Goal: Task Accomplishment & Management: Manage account settings

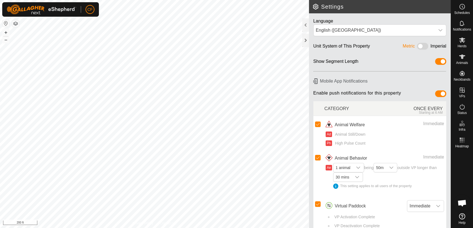
scroll to position [2117, 0]
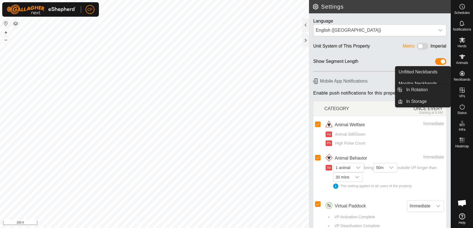
click at [462, 89] on icon at bounding box center [461, 90] width 5 height 5
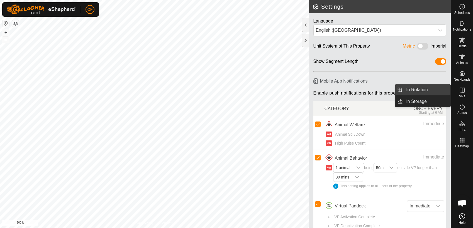
click at [438, 91] on link "In Rotation" at bounding box center [427, 89] width 48 height 11
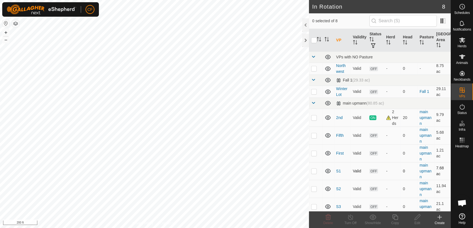
click at [313, 171] on p-checkbox at bounding box center [314, 171] width 6 height 4
checkbox input "true"
click at [313, 190] on p-checkbox at bounding box center [314, 189] width 6 height 4
checkbox input "true"
click at [314, 208] on p-checkbox at bounding box center [314, 207] width 6 height 4
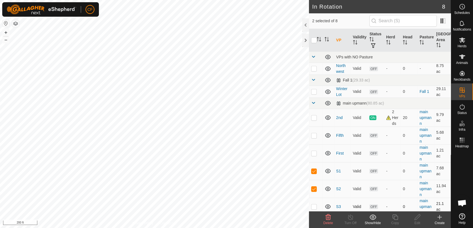
checkbox input "true"
click at [4, 40] on button "–" at bounding box center [6, 39] width 7 height 7
click at [327, 217] on icon at bounding box center [328, 217] width 7 height 7
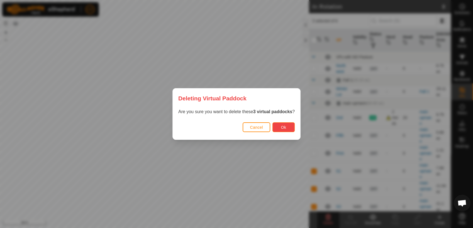
click at [281, 125] on span "Ok" at bounding box center [283, 127] width 5 height 4
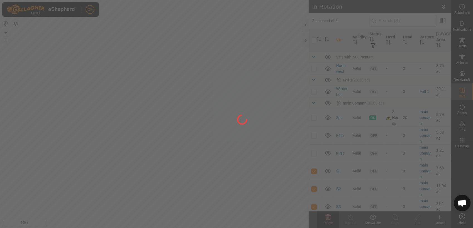
checkbox input "false"
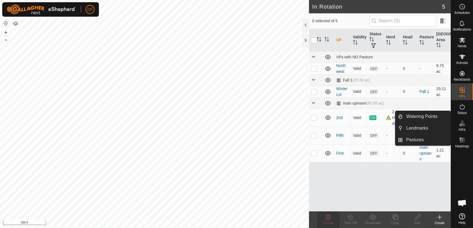
click at [460, 124] on icon at bounding box center [460, 125] width 3 height 3
click at [433, 141] on link "Pastures" at bounding box center [427, 139] width 48 height 11
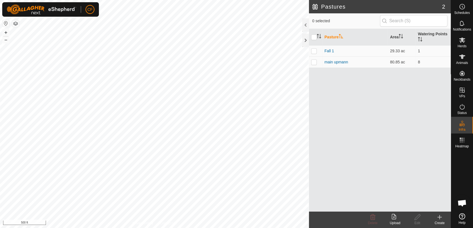
click at [439, 220] on icon at bounding box center [439, 217] width 7 height 7
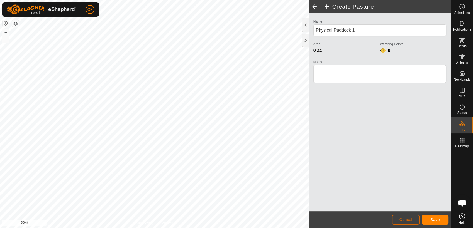
click at [408, 221] on span "Cancel" at bounding box center [405, 220] width 13 height 4
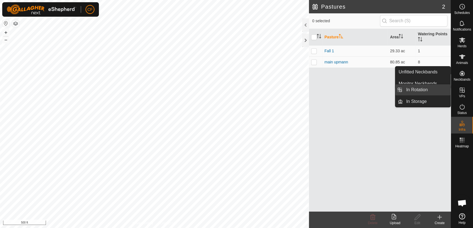
click at [435, 88] on link "In Rotation" at bounding box center [427, 89] width 48 height 11
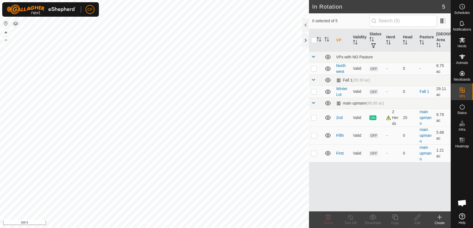
click at [438, 217] on icon at bounding box center [439, 217] width 4 height 0
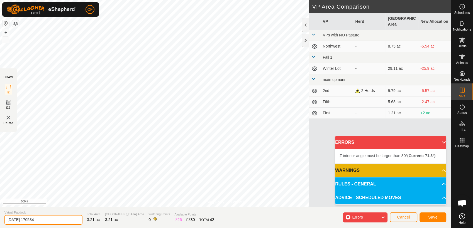
click at [46, 222] on input "2025-09-22 170534" at bounding box center [43, 220] width 78 height 10
type input "2"
type input "S1"
click at [430, 217] on span "Save" at bounding box center [432, 217] width 9 height 4
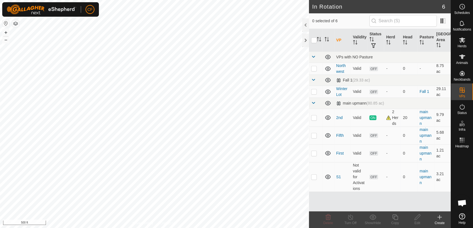
checkbox input "true"
click at [395, 219] on icon at bounding box center [394, 217] width 7 height 7
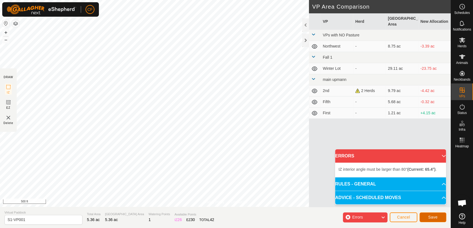
click at [434, 218] on span "Save" at bounding box center [432, 217] width 9 height 4
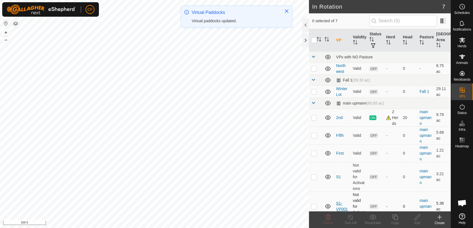
click at [339, 205] on link "S1-VP001" at bounding box center [342, 206] width 12 height 10
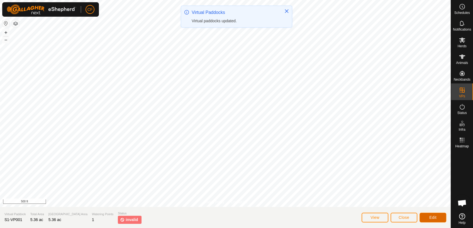
click at [431, 216] on button "Edit" at bounding box center [432, 218] width 27 height 10
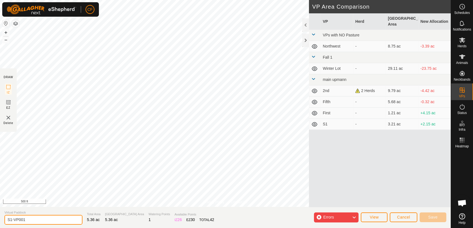
click at [36, 224] on input "S1-VP001" at bounding box center [43, 220] width 78 height 10
type input "S"
type input "S2"
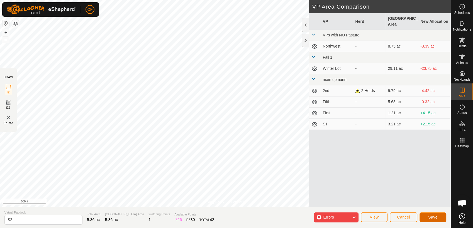
click at [430, 215] on button "Save" at bounding box center [432, 218] width 27 height 10
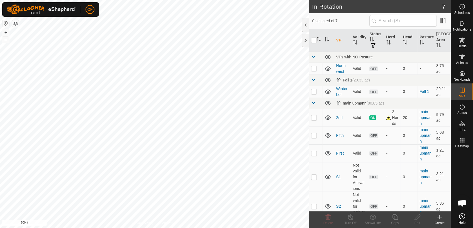
checkbox input "true"
checkbox input "false"
checkbox input "true"
click at [395, 217] on icon at bounding box center [394, 217] width 7 height 7
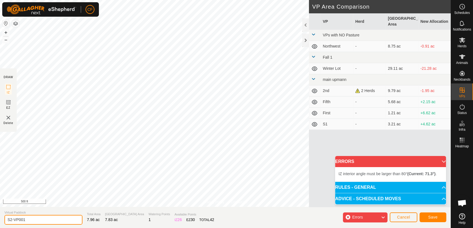
click at [31, 220] on input "S2-VP001" at bounding box center [43, 220] width 78 height 10
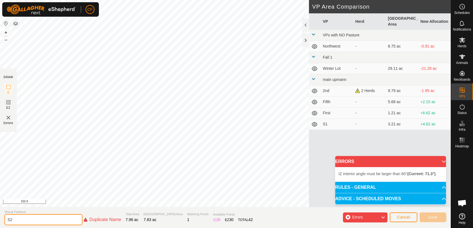
type input "S"
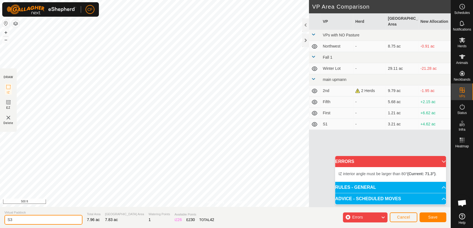
type input "S3"
click at [434, 218] on span "Save" at bounding box center [432, 217] width 9 height 4
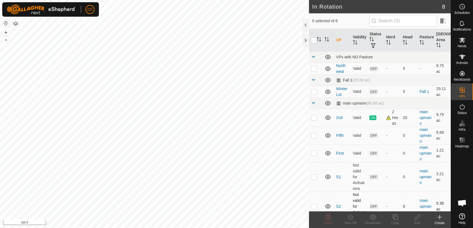
checkbox input "true"
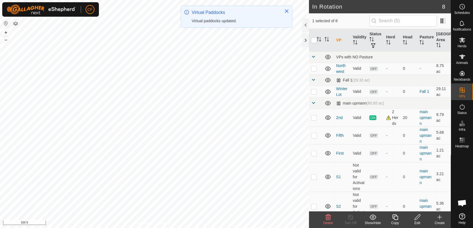
click at [397, 216] on icon at bounding box center [394, 217] width 7 height 7
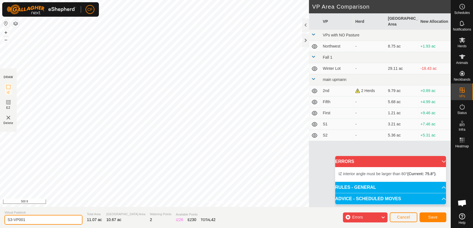
click at [34, 220] on input "S3-VP001" at bounding box center [43, 220] width 78 height 10
type input "S"
type input "S4"
click at [427, 217] on button "Save" at bounding box center [432, 218] width 27 height 10
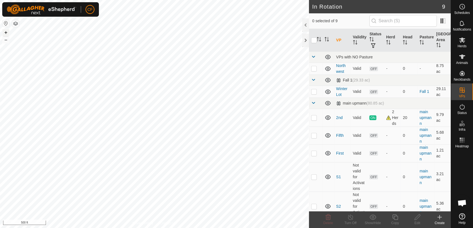
click at [5, 31] on button "+" at bounding box center [6, 32] width 7 height 7
checkbox input "true"
click at [394, 217] on icon at bounding box center [394, 217] width 7 height 7
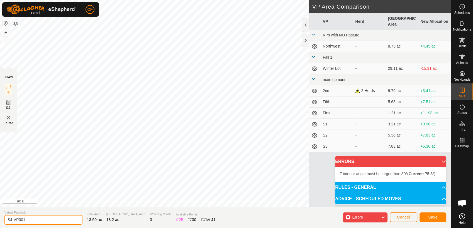
click at [40, 220] on input "S4-VP001" at bounding box center [43, 220] width 78 height 10
type input "S"
type input "S5"
click at [428, 217] on span "Save" at bounding box center [432, 217] width 9 height 4
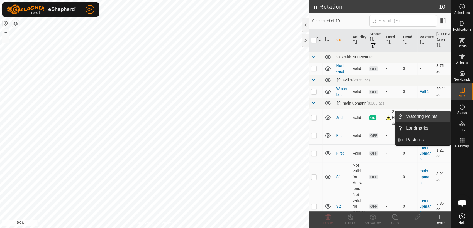
click at [428, 116] on link "Watering Points" at bounding box center [427, 116] width 48 height 11
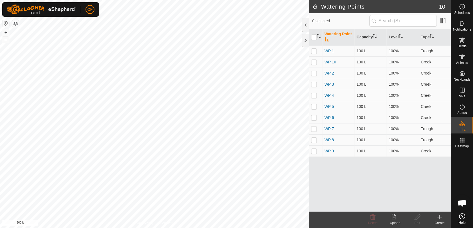
click at [439, 217] on icon at bounding box center [439, 217] width 0 height 4
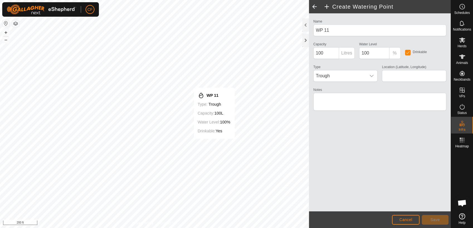
type input "42.406573, -90.086120"
click at [435, 219] on span "Save" at bounding box center [434, 220] width 9 height 4
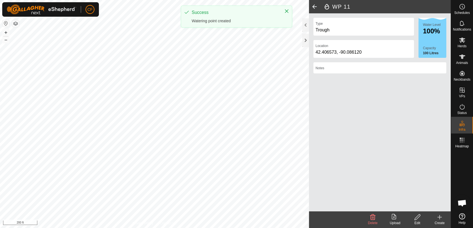
click at [439, 219] on icon at bounding box center [439, 217] width 7 height 7
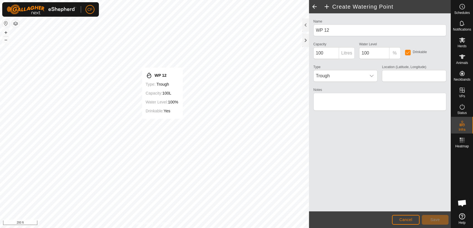
type input "42.406893, -90.087252"
click at [370, 75] on icon "dropdown trigger" at bounding box center [371, 76] width 4 height 4
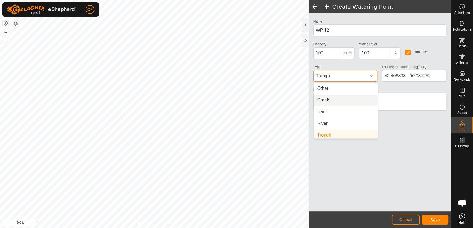
click at [341, 98] on li "Creek" at bounding box center [346, 100] width 64 height 11
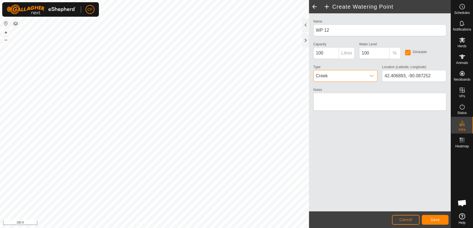
scroll to position [2, 0]
click at [433, 220] on span "Save" at bounding box center [434, 220] width 9 height 4
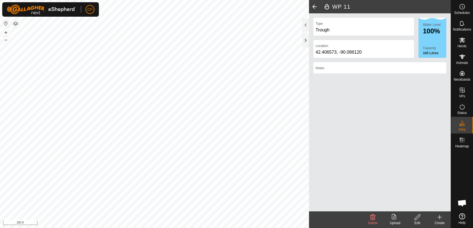
click at [339, 26] on div "Type Trough" at bounding box center [363, 27] width 100 height 18
click at [460, 12] on span "Schedules" at bounding box center [462, 12] width 16 height 3
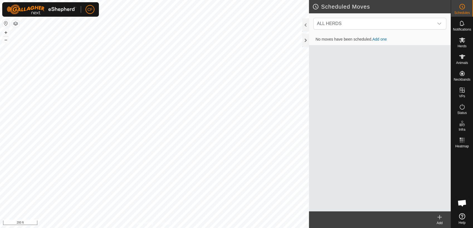
click at [382, 39] on link "Add one" at bounding box center [379, 39] width 14 height 4
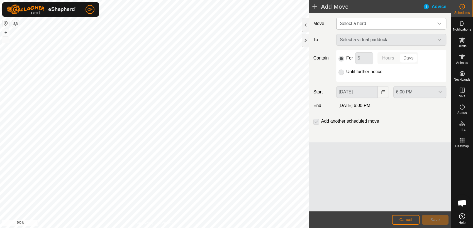
click at [438, 22] on icon "dropdown trigger" at bounding box center [439, 23] width 4 height 4
click at [460, 41] on icon at bounding box center [462, 40] width 6 height 5
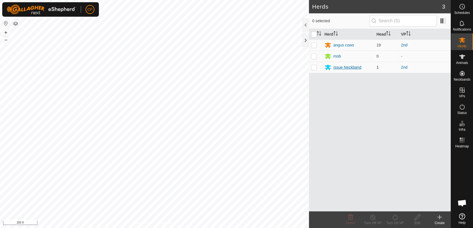
click at [356, 66] on div "Issue Neckband" at bounding box center [347, 68] width 28 height 6
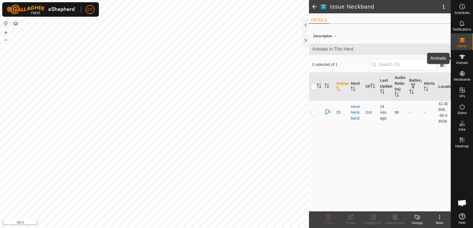
click at [459, 61] on span "Animals" at bounding box center [462, 62] width 12 height 3
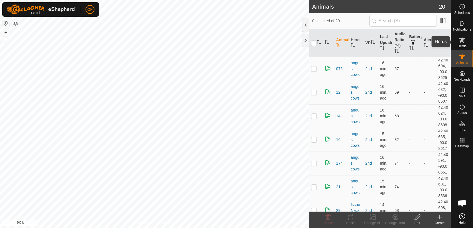
click at [462, 41] on icon at bounding box center [462, 40] width 6 height 5
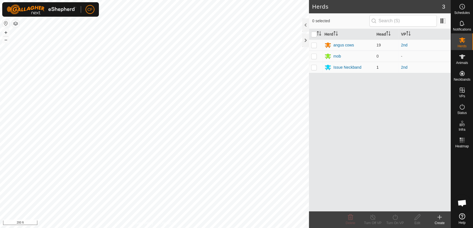
click at [313, 68] on p-checkbox at bounding box center [314, 67] width 6 height 4
checkbox input "true"
click at [416, 216] on icon at bounding box center [417, 217] width 7 height 7
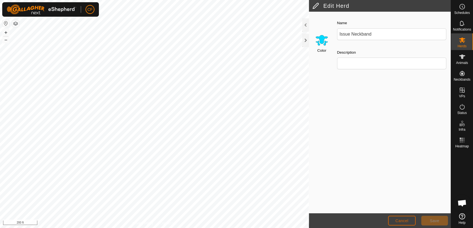
click at [399, 221] on span "Cancel" at bounding box center [401, 221] width 13 height 4
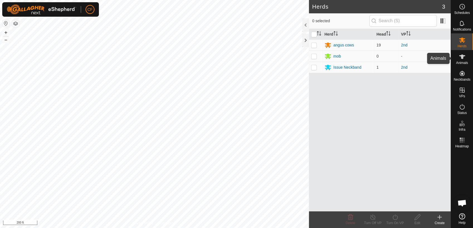
click at [461, 57] on icon at bounding box center [462, 57] width 6 height 4
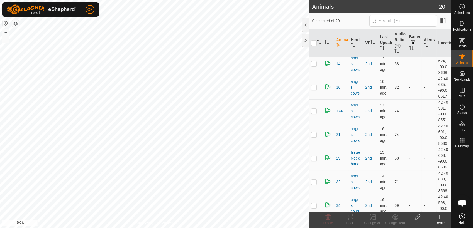
scroll to position [55, 0]
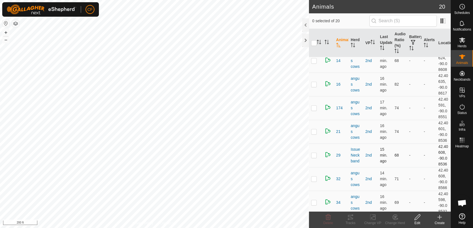
click at [313, 155] on p-checkbox at bounding box center [314, 155] width 6 height 4
click at [392, 219] on icon at bounding box center [394, 217] width 5 height 5
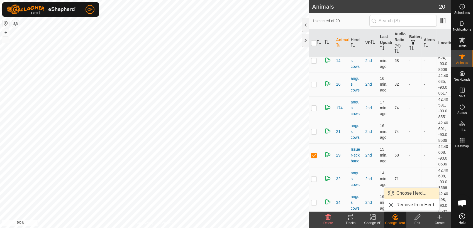
click at [408, 193] on link "Choose Herd..." at bounding box center [411, 193] width 55 height 11
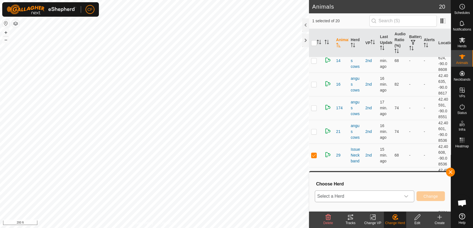
click at [406, 196] on icon "dropdown trigger" at bounding box center [406, 196] width 4 height 4
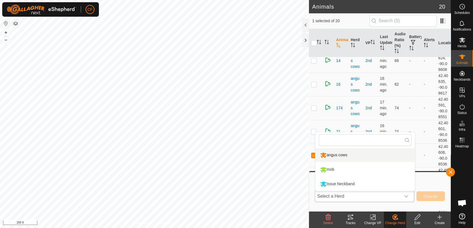
click at [391, 153] on li "angus cows" at bounding box center [364, 155] width 99 height 14
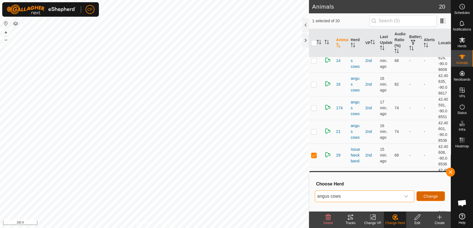
click at [428, 196] on span "Change" at bounding box center [430, 196] width 14 height 4
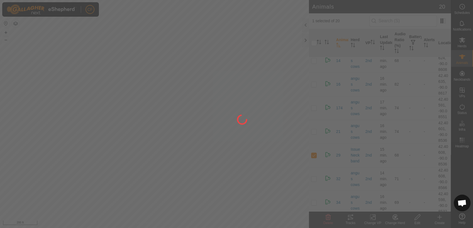
checkbox input "false"
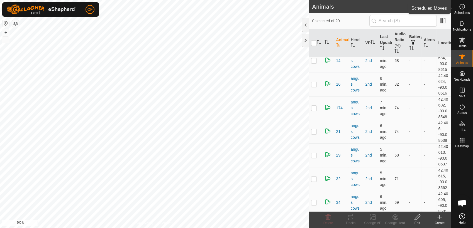
click at [461, 7] on icon at bounding box center [462, 6] width 7 height 7
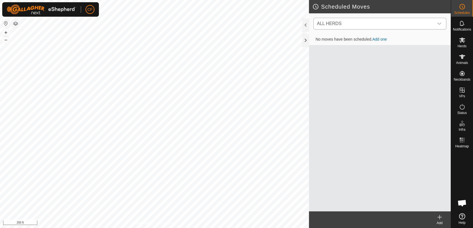
click at [440, 24] on icon "dropdown trigger" at bounding box center [439, 23] width 4 height 4
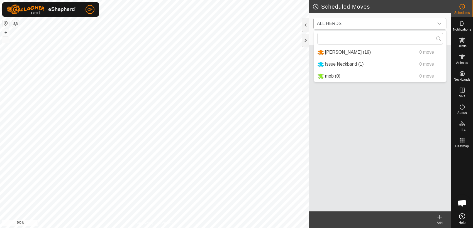
click at [440, 23] on icon "dropdown trigger" at bounding box center [439, 24] width 4 height 2
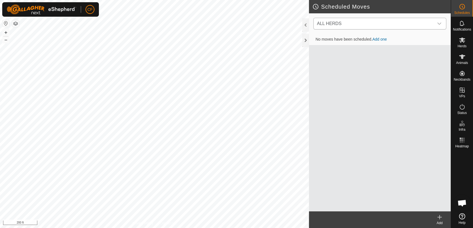
scroll to position [2117, 0]
click at [441, 24] on icon "dropdown trigger" at bounding box center [439, 23] width 4 height 4
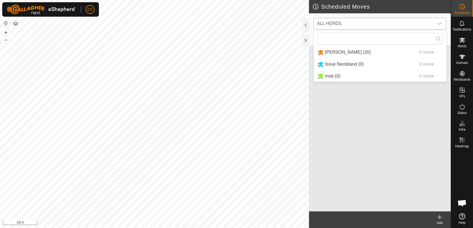
click at [350, 54] on li "angus cows (20) 0 move" at bounding box center [380, 52] width 132 height 11
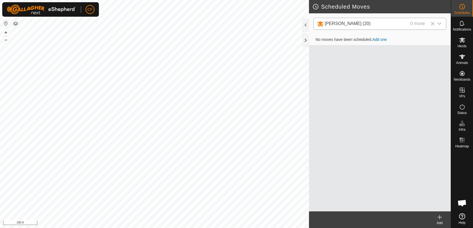
click at [379, 39] on link "Add one" at bounding box center [379, 39] width 14 height 4
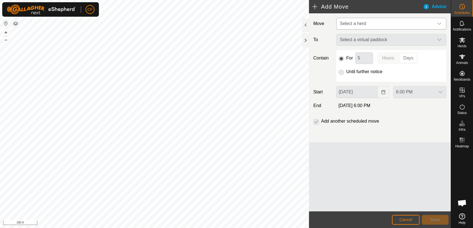
click at [440, 24] on icon "dropdown trigger" at bounding box center [439, 23] width 4 height 4
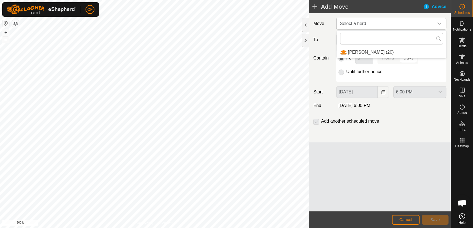
click at [365, 51] on li "[PERSON_NAME] (20)" at bounding box center [391, 52] width 109 height 11
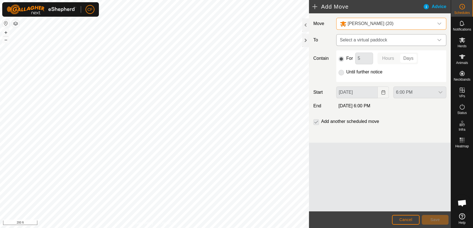
click at [439, 39] on icon "dropdown trigger" at bounding box center [439, 40] width 4 height 4
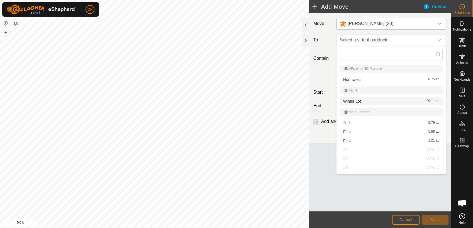
scroll to position [16, 0]
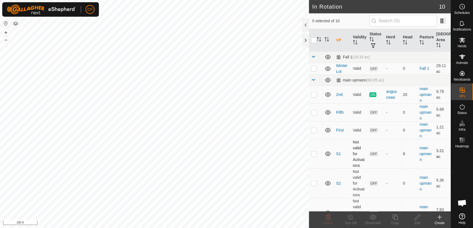
click at [313, 155] on p-checkbox at bounding box center [314, 154] width 6 height 4
click at [312, 154] on p-checkbox at bounding box center [314, 154] width 6 height 4
checkbox input "false"
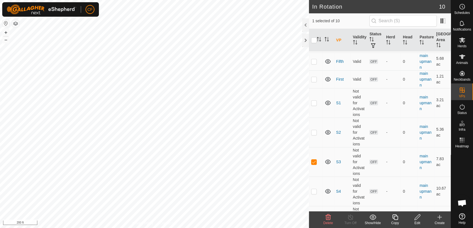
scroll to position [95, 0]
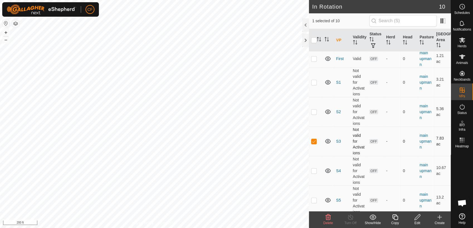
click at [313, 142] on p-checkbox at bounding box center [314, 141] width 6 height 4
checkbox input "false"
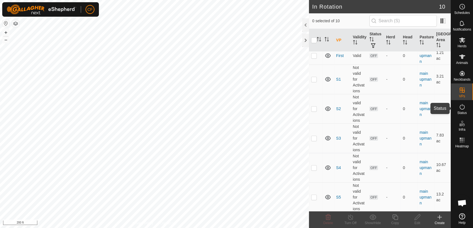
click at [461, 112] on span "Status" at bounding box center [461, 112] width 9 height 3
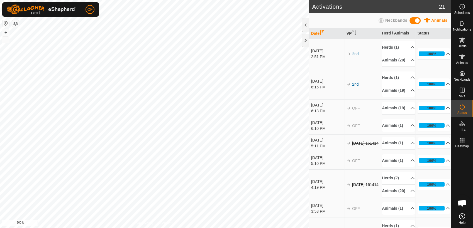
click at [461, 112] on span "Status" at bounding box center [461, 112] width 9 height 3
click at [459, 7] on icon at bounding box center [462, 6] width 7 height 7
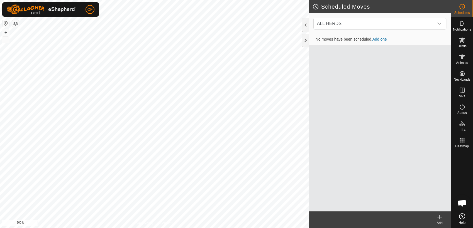
click at [380, 38] on link "Add one" at bounding box center [379, 39] width 14 height 4
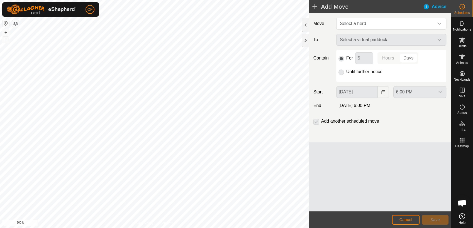
scroll to position [2117, 0]
click at [439, 24] on icon "dropdown trigger" at bounding box center [439, 24] width 4 height 2
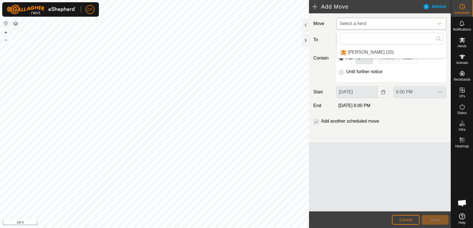
click at [396, 53] on li "[PERSON_NAME] (20)" at bounding box center [391, 52] width 109 height 11
click at [438, 41] on icon "dropdown trigger" at bounding box center [439, 40] width 4 height 4
click at [461, 203] on span "Open chat" at bounding box center [461, 204] width 9 height 8
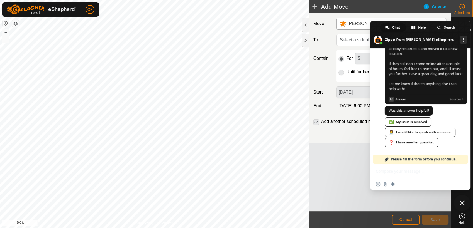
scroll to position [2122, 0]
click at [461, 203] on span "Close chat" at bounding box center [461, 203] width 5 height 5
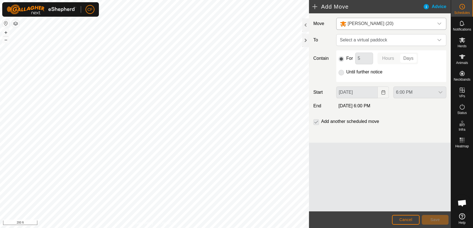
click at [460, 219] on icon at bounding box center [462, 217] width 6 height 6
click at [376, 44] on span "Select a virtual paddock" at bounding box center [385, 40] width 96 height 11
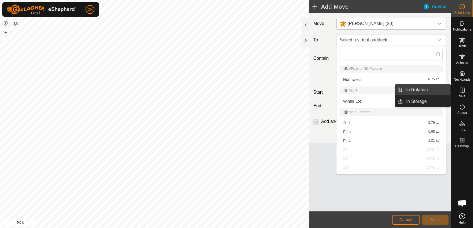
click at [423, 90] on link "In Rotation" at bounding box center [427, 89] width 48 height 11
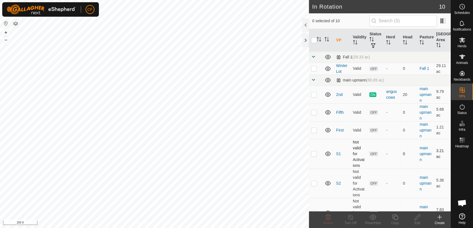
click at [314, 155] on p-checkbox at bounding box center [314, 154] width 6 height 4
checkbox input "true"
click at [312, 186] on td at bounding box center [315, 184] width 13 height 30
checkbox input "true"
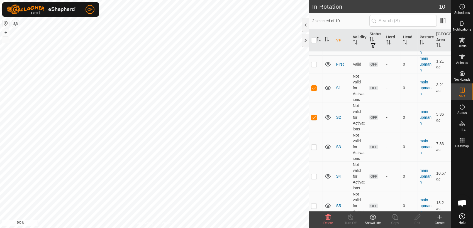
scroll to position [109, 0]
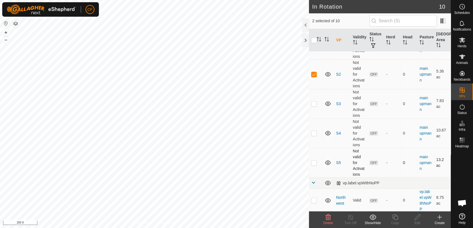
click at [313, 163] on p-checkbox at bounding box center [314, 163] width 6 height 4
checkbox input "true"
click at [313, 133] on p-checkbox at bounding box center [314, 133] width 6 height 4
checkbox input "true"
click at [313, 106] on td at bounding box center [315, 104] width 13 height 30
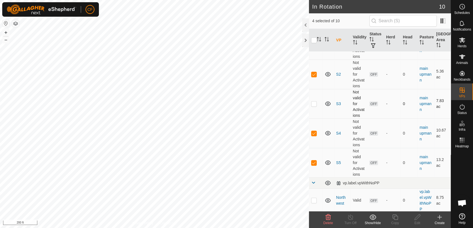
checkbox input "true"
click at [326, 218] on icon at bounding box center [328, 217] width 7 height 7
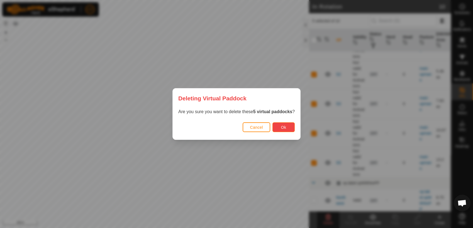
click at [276, 124] on button "Ok" at bounding box center [283, 127] width 22 height 10
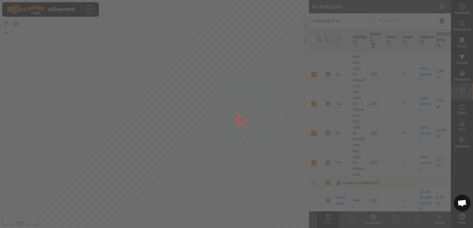
checkbox input "false"
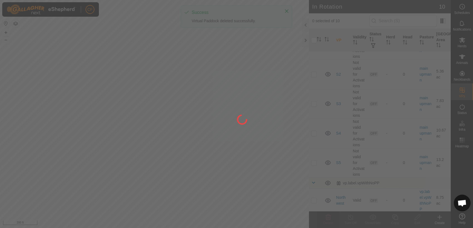
scroll to position [0, 0]
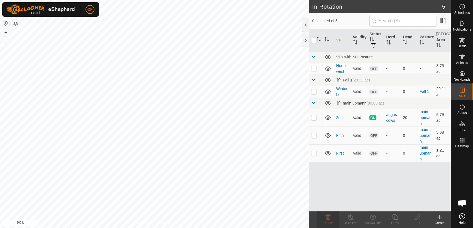
click at [439, 218] on icon at bounding box center [439, 217] width 0 height 4
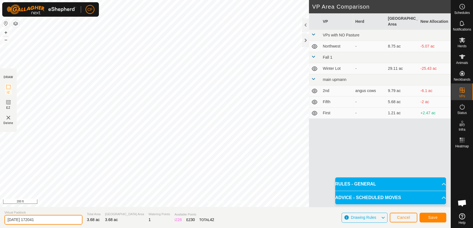
click at [46, 219] on input "2025-09-22 172041" at bounding box center [43, 220] width 78 height 10
type input "2"
type input "S1"
click at [433, 219] on span "Save" at bounding box center [432, 217] width 9 height 4
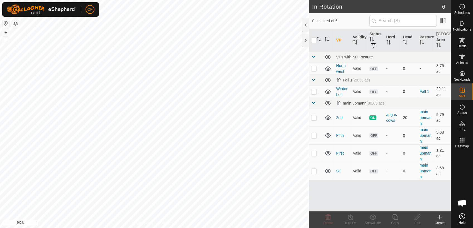
checkbox input "true"
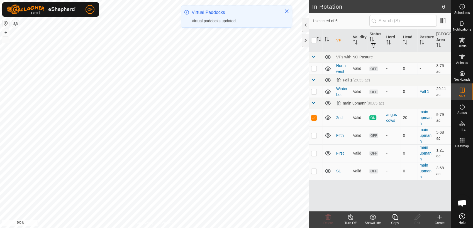
checkbox input "false"
checkbox input "true"
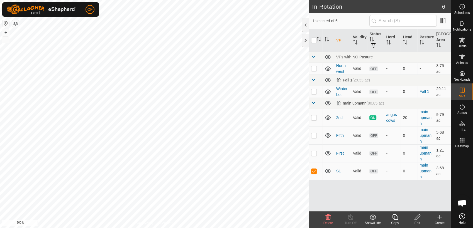
click at [394, 218] on icon at bounding box center [394, 217] width 7 height 7
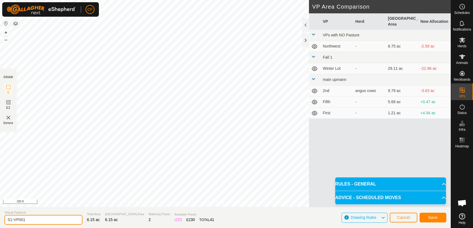
click at [42, 219] on input "S1-VP001" at bounding box center [43, 220] width 78 height 10
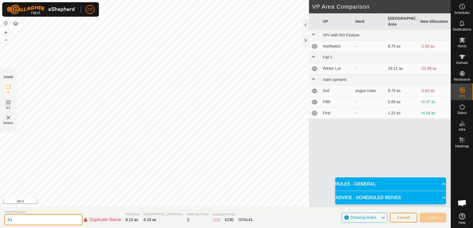
type input "S"
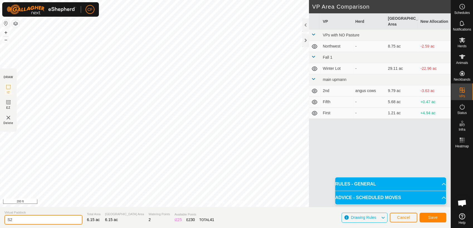
type input "S2"
click at [429, 217] on span "Save" at bounding box center [432, 217] width 9 height 4
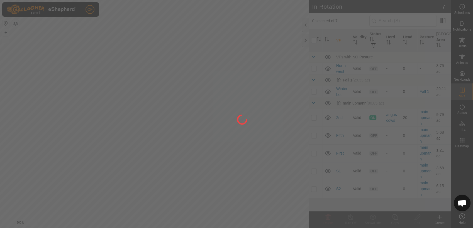
checkbox input "true"
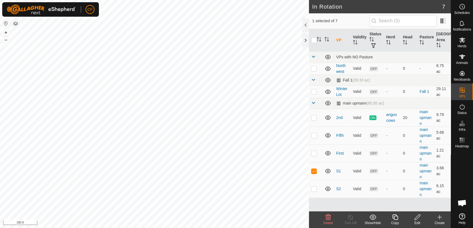
checkbox input "false"
checkbox input "true"
click at [395, 218] on icon at bounding box center [394, 217] width 7 height 7
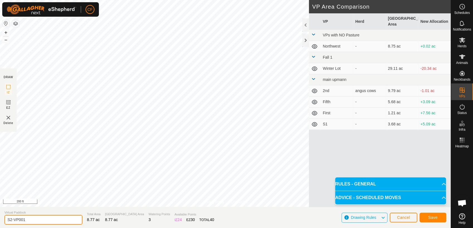
click at [34, 218] on input "S2-VP001" at bounding box center [43, 220] width 78 height 10
type input "S"
type input "S3"
click at [431, 220] on span "Save" at bounding box center [432, 217] width 9 height 4
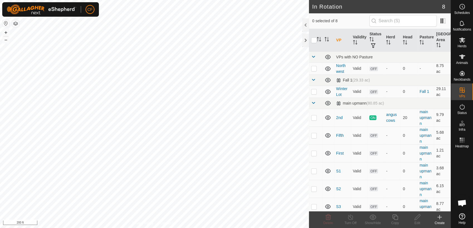
checkbox input "true"
click at [394, 217] on icon at bounding box center [394, 217] width 7 height 7
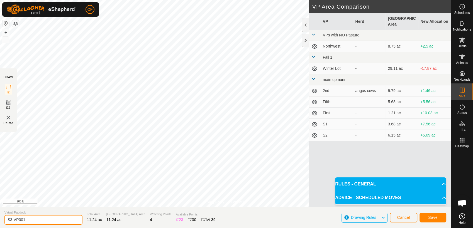
click at [32, 219] on input "S3-VP001" at bounding box center [43, 220] width 78 height 10
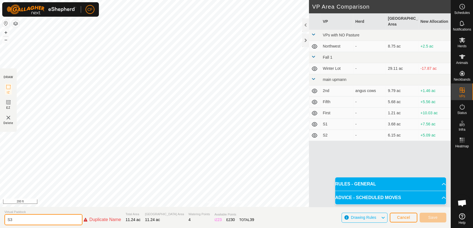
type input "S"
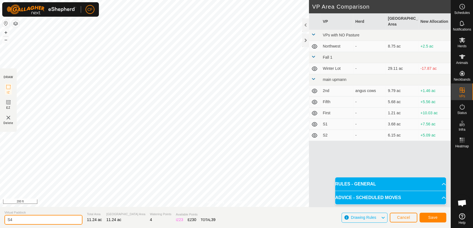
type input "S4"
click at [431, 218] on span "Save" at bounding box center [432, 217] width 9 height 4
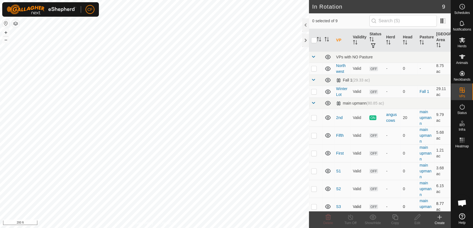
checkbox input "true"
click at [395, 221] on div "Copy" at bounding box center [395, 223] width 22 height 5
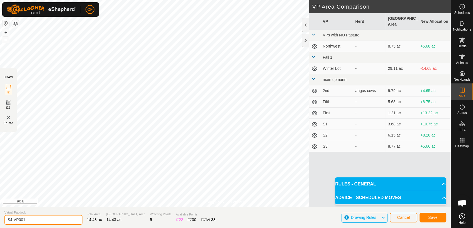
drag, startPoint x: 37, startPoint y: 221, endPoint x: 50, endPoint y: 212, distance: 15.5
click at [50, 212] on div "Virtual Paddock S4-VP001" at bounding box center [43, 217] width 78 height 14
type input "S"
type input "S5"
click at [434, 218] on span "Save" at bounding box center [432, 217] width 9 height 4
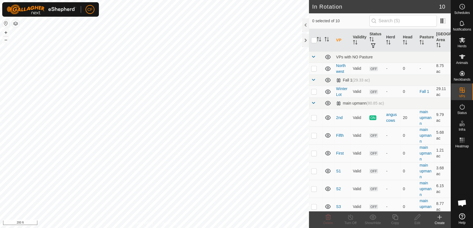
scroll to position [2099, 0]
click at [463, 8] on icon at bounding box center [462, 6] width 7 height 7
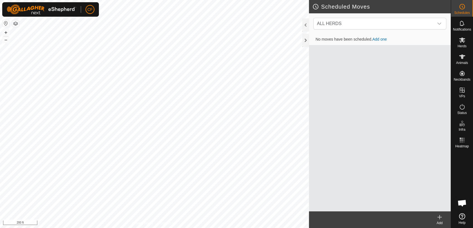
click at [440, 217] on icon at bounding box center [439, 217] width 4 height 0
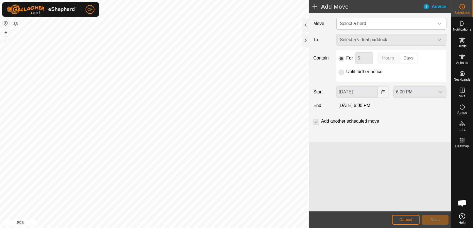
click at [439, 24] on icon "dropdown trigger" at bounding box center [439, 24] width 4 height 2
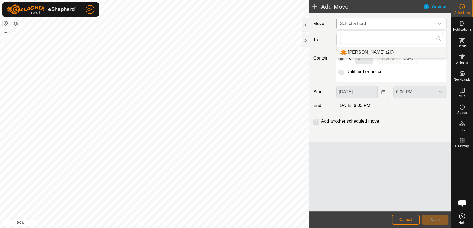
click at [395, 52] on li "[PERSON_NAME] (20)" at bounding box center [391, 52] width 109 height 11
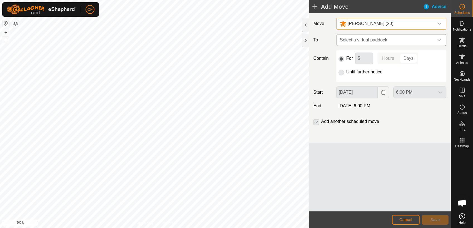
click at [439, 39] on icon "dropdown trigger" at bounding box center [439, 40] width 4 height 4
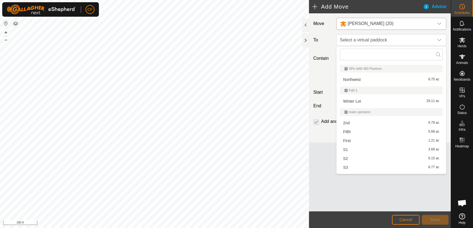
click at [350, 150] on li "S1 3.68 ac" at bounding box center [391, 150] width 103 height 8
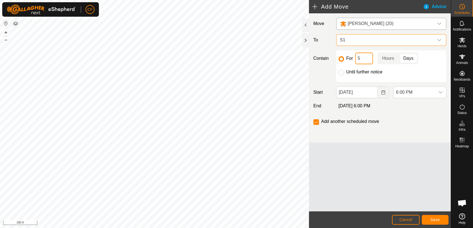
click at [364, 59] on input "5" at bounding box center [364, 59] width 18 height 12
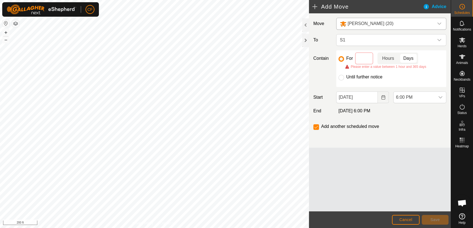
click at [390, 58] on p-togglebutton "Hours" at bounding box center [387, 59] width 21 height 12
click at [360, 60] on input at bounding box center [364, 59] width 18 height 12
type input "3"
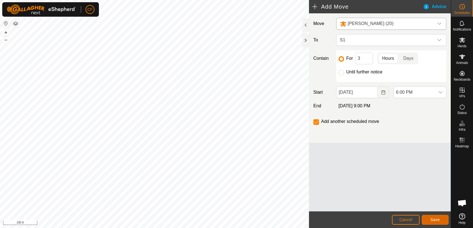
click at [433, 220] on span "Save" at bounding box center [434, 220] width 9 height 4
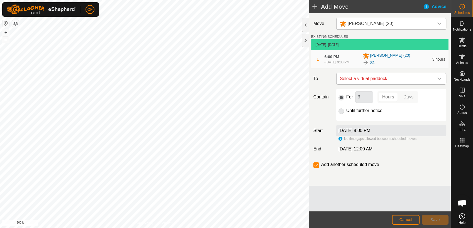
click at [438, 80] on icon "dropdown trigger" at bounding box center [439, 79] width 4 height 4
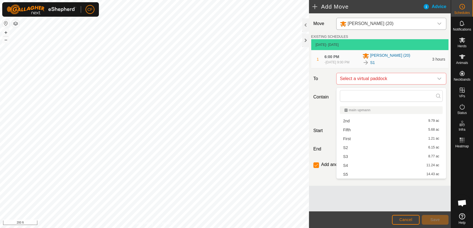
click at [354, 148] on li "S2 6.15 ac" at bounding box center [391, 148] width 103 height 8
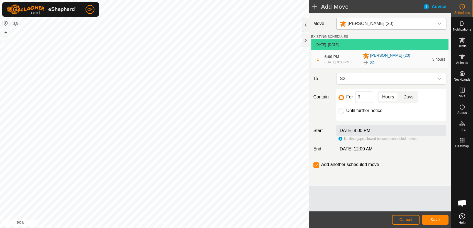
click at [407, 99] on p-togglebutton "Days" at bounding box center [408, 97] width 19 height 12
click at [365, 99] on input "3" at bounding box center [364, 97] width 18 height 12
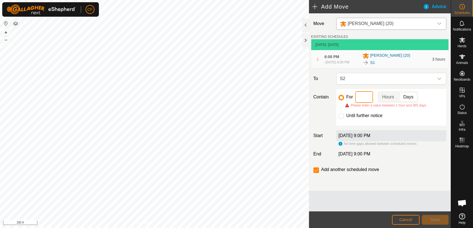
type input "1"
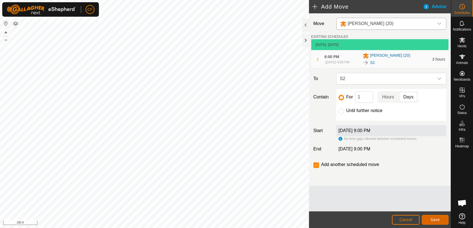
click at [430, 221] on button "Save" at bounding box center [434, 220] width 27 height 10
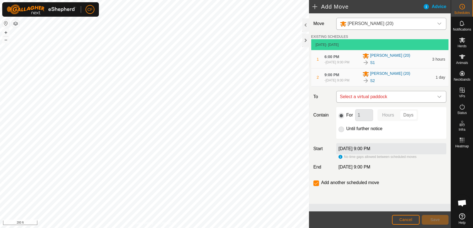
click at [438, 98] on icon "dropdown trigger" at bounding box center [439, 97] width 4 height 2
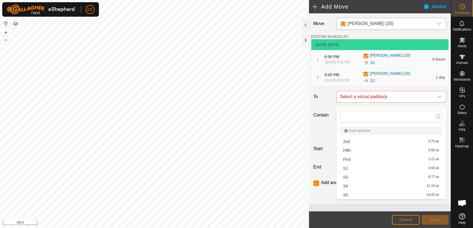
click at [347, 177] on li "S3 8.77 ac" at bounding box center [391, 177] width 103 height 8
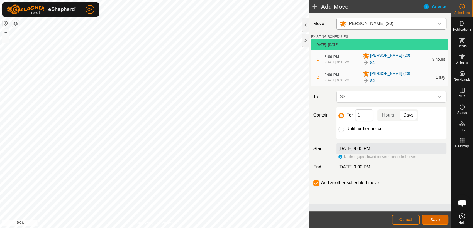
click at [430, 220] on button "Save" at bounding box center [434, 220] width 27 height 10
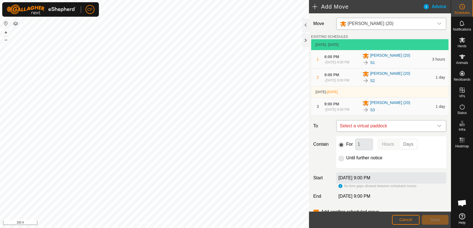
click at [437, 128] on icon "dropdown trigger" at bounding box center [439, 126] width 4 height 4
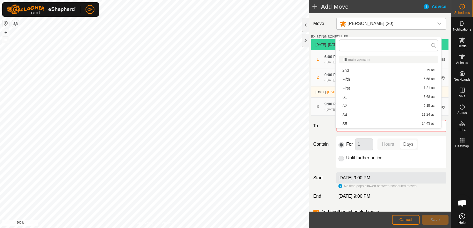
click at [371, 113] on li "S4 11.24 ac" at bounding box center [388, 115] width 99 height 8
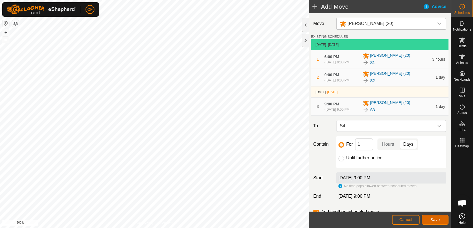
click at [430, 219] on button "Save" at bounding box center [434, 220] width 27 height 10
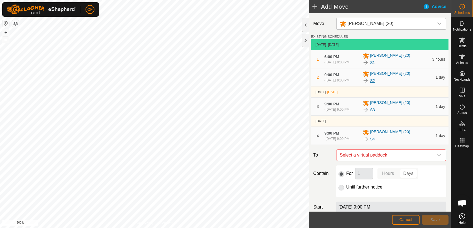
click at [370, 84] on link "S2" at bounding box center [372, 81] width 5 height 6
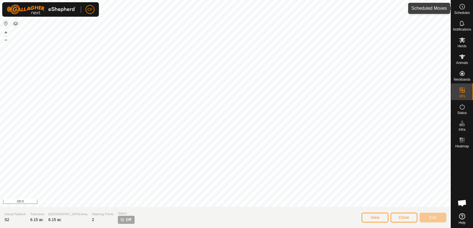
click at [463, 12] on span "Schedules" at bounding box center [462, 12] width 16 height 3
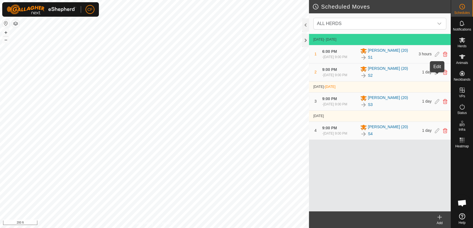
click at [435, 75] on icon at bounding box center [437, 72] width 4 height 5
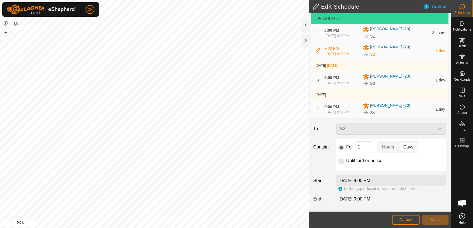
scroll to position [36, 0]
click at [409, 221] on span "Cancel" at bounding box center [405, 220] width 13 height 4
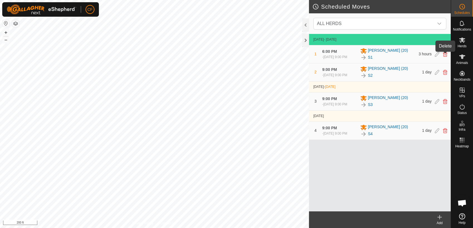
click at [444, 57] on icon at bounding box center [445, 54] width 4 height 5
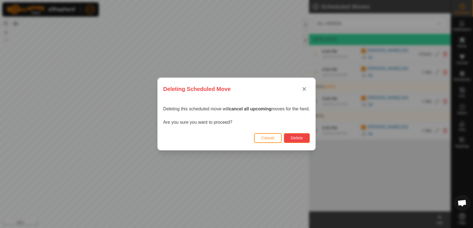
click at [293, 138] on span "Delete" at bounding box center [297, 138] width 12 height 4
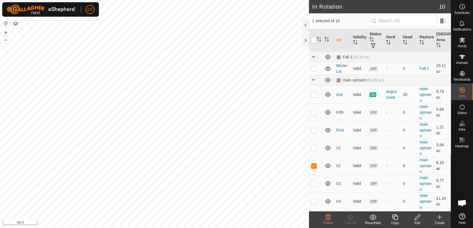
click at [314, 167] on p-checkbox at bounding box center [314, 166] width 6 height 4
checkbox input "false"
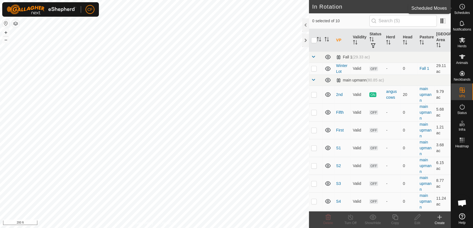
click at [461, 9] on circle at bounding box center [461, 6] width 5 height 5
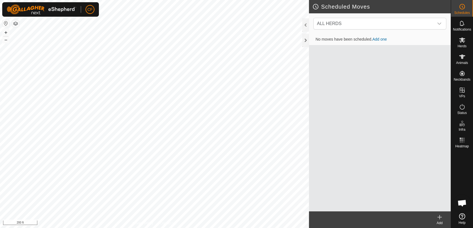
click at [379, 38] on link "Add one" at bounding box center [379, 39] width 14 height 4
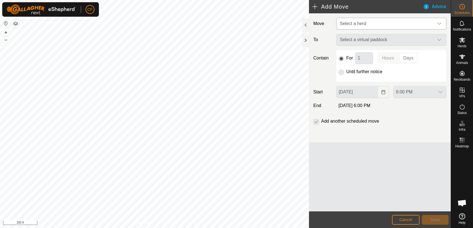
click at [439, 22] on icon "dropdown trigger" at bounding box center [439, 23] width 4 height 4
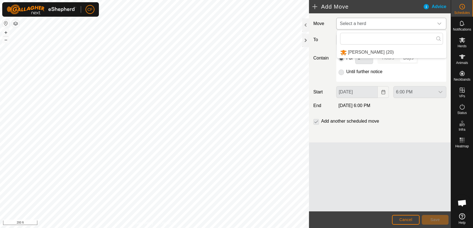
click at [371, 52] on li "[PERSON_NAME] (20)" at bounding box center [391, 52] width 109 height 11
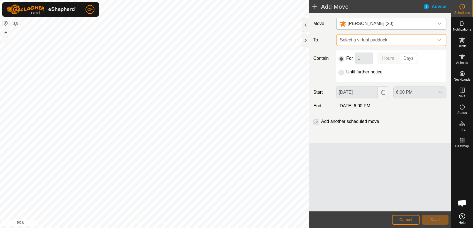
click at [381, 40] on span "Select a virtual paddock" at bounding box center [385, 40] width 96 height 11
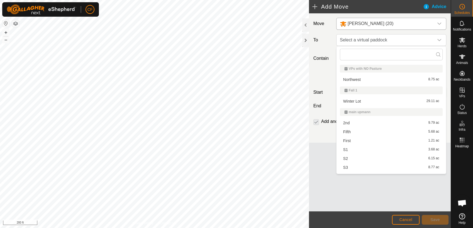
click at [350, 150] on li "S1 3.68 ac" at bounding box center [391, 150] width 103 height 8
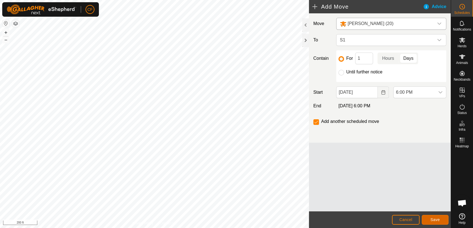
click at [430, 221] on span "Save" at bounding box center [434, 220] width 9 height 4
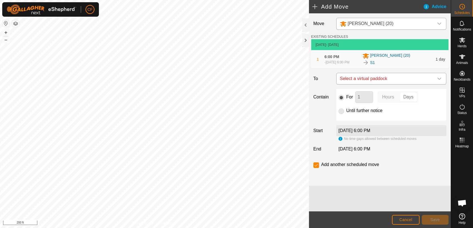
click at [439, 81] on icon "dropdown trigger" at bounding box center [439, 79] width 4 height 4
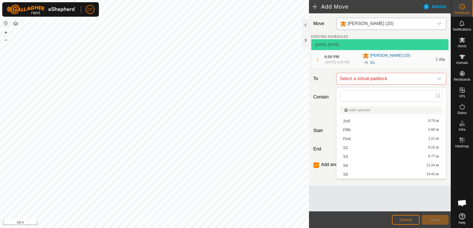
click at [366, 147] on li "S2 6.15 ac" at bounding box center [391, 148] width 103 height 8
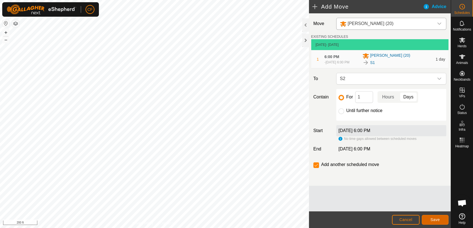
click at [433, 220] on span "Save" at bounding box center [434, 220] width 9 height 4
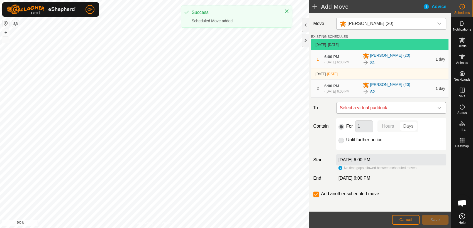
click at [437, 110] on icon "dropdown trigger" at bounding box center [439, 108] width 4 height 4
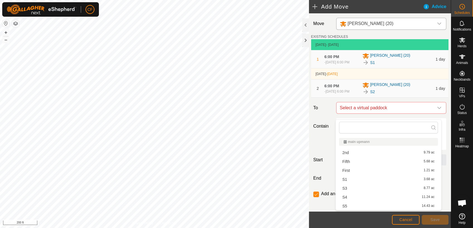
click at [354, 187] on li "S3 8.77 ac" at bounding box center [388, 188] width 99 height 8
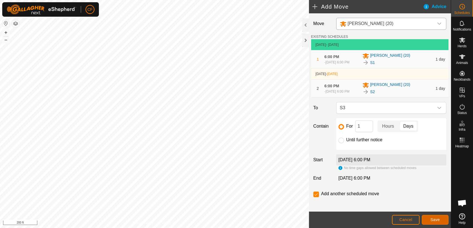
click at [434, 220] on span "Save" at bounding box center [434, 220] width 9 height 4
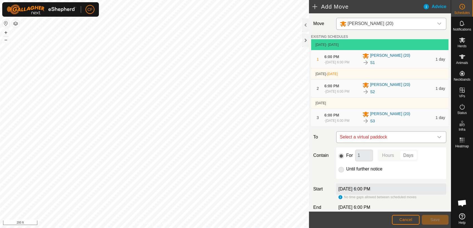
click at [437, 139] on icon "dropdown trigger" at bounding box center [439, 137] width 4 height 4
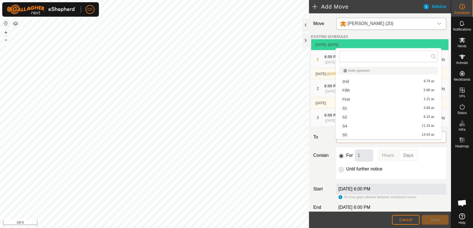
click at [383, 125] on li "S4 11.24 ac" at bounding box center [388, 126] width 99 height 8
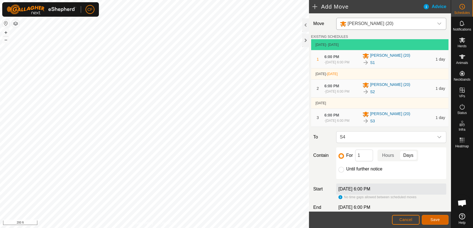
click at [428, 217] on button "Save" at bounding box center [434, 220] width 27 height 10
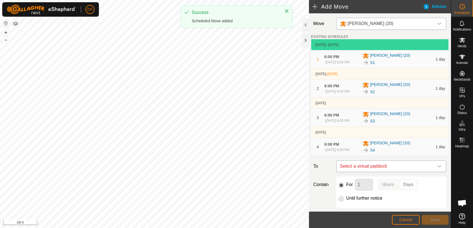
click at [437, 169] on icon "dropdown trigger" at bounding box center [439, 166] width 4 height 4
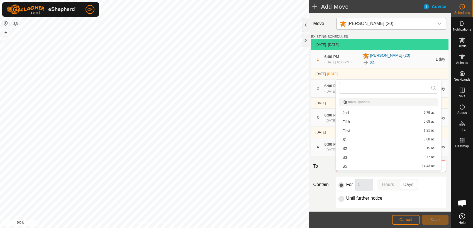
click at [410, 166] on li "S5 14.43 ac" at bounding box center [388, 166] width 99 height 8
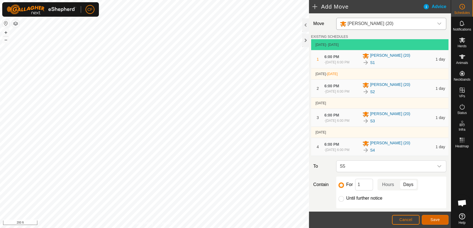
click at [436, 220] on span "Save" at bounding box center [434, 220] width 9 height 4
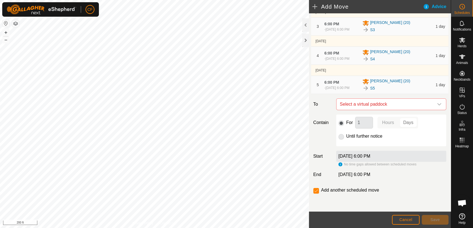
scroll to position [103, 0]
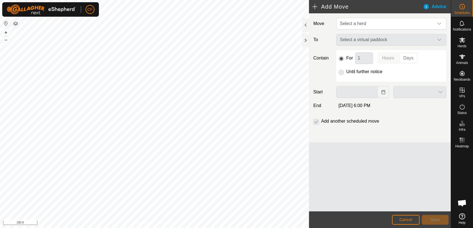
scroll to position [2099, 0]
click at [400, 219] on span "Cancel" at bounding box center [405, 220] width 13 height 4
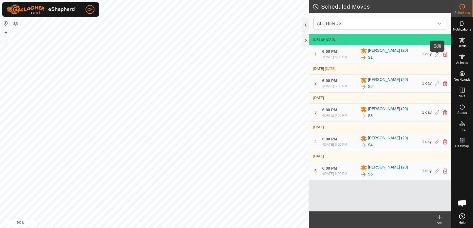
click at [436, 55] on icon at bounding box center [437, 54] width 4 height 5
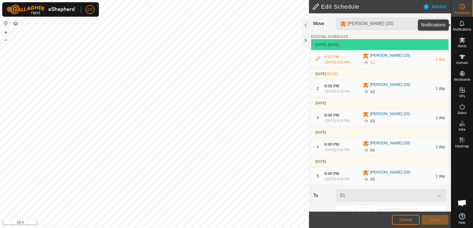
click at [461, 26] on icon at bounding box center [462, 23] width 7 height 7
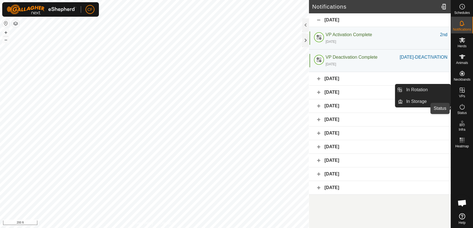
click at [462, 107] on icon at bounding box center [462, 107] width 7 height 7
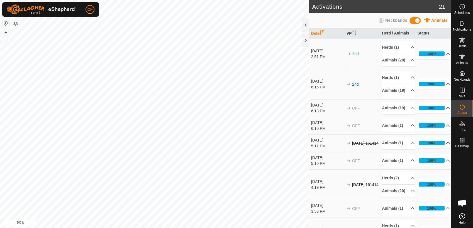
click at [401, 20] on span "Neckbands" at bounding box center [396, 20] width 22 height 4
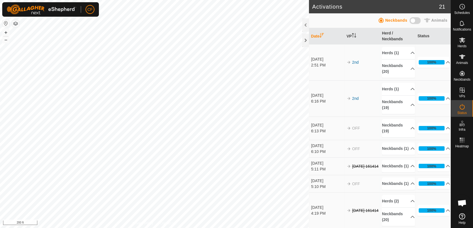
click at [434, 21] on span "Animals" at bounding box center [439, 20] width 16 height 4
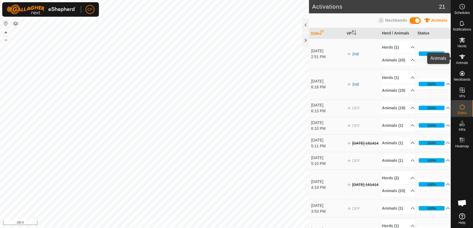
click at [461, 55] on icon at bounding box center [462, 57] width 6 height 4
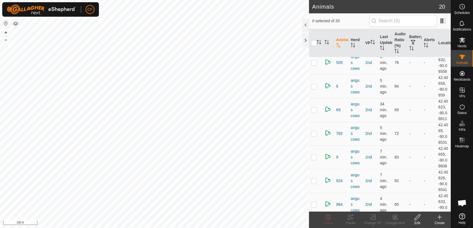
scroll to position [318, 0]
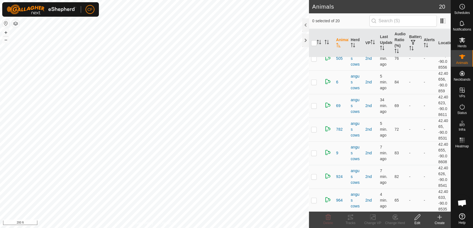
click at [460, 205] on span "Open chat" at bounding box center [461, 204] width 9 height 8
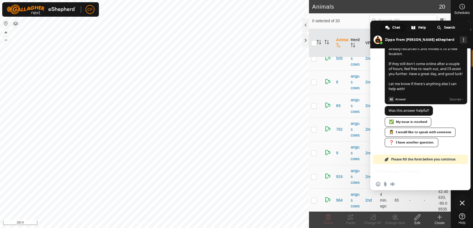
scroll to position [2122, 0]
click at [460, 205] on span "Close chat" at bounding box center [461, 203] width 5 height 5
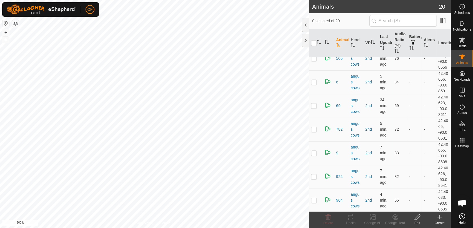
click at [463, 217] on icon at bounding box center [462, 217] width 6 height 6
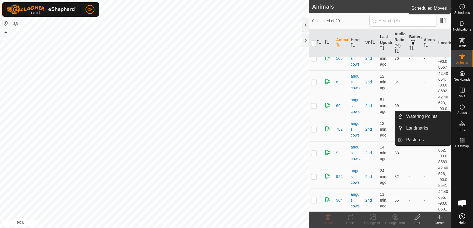
click at [464, 10] on icon at bounding box center [462, 6] width 7 height 7
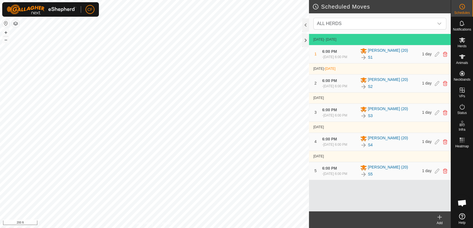
scroll to position [1934, 0]
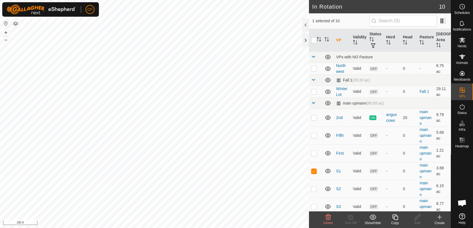
checkbox input "false"
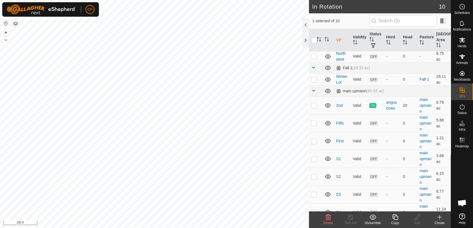
scroll to position [39, 0]
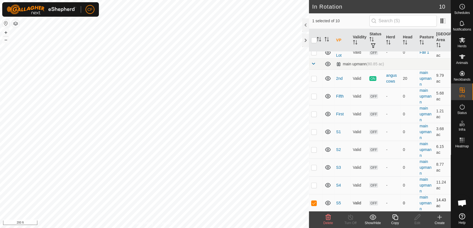
click at [314, 201] on p-checkbox at bounding box center [314, 203] width 6 height 4
checkbox input "false"
